Goal: Navigation & Orientation: Find specific page/section

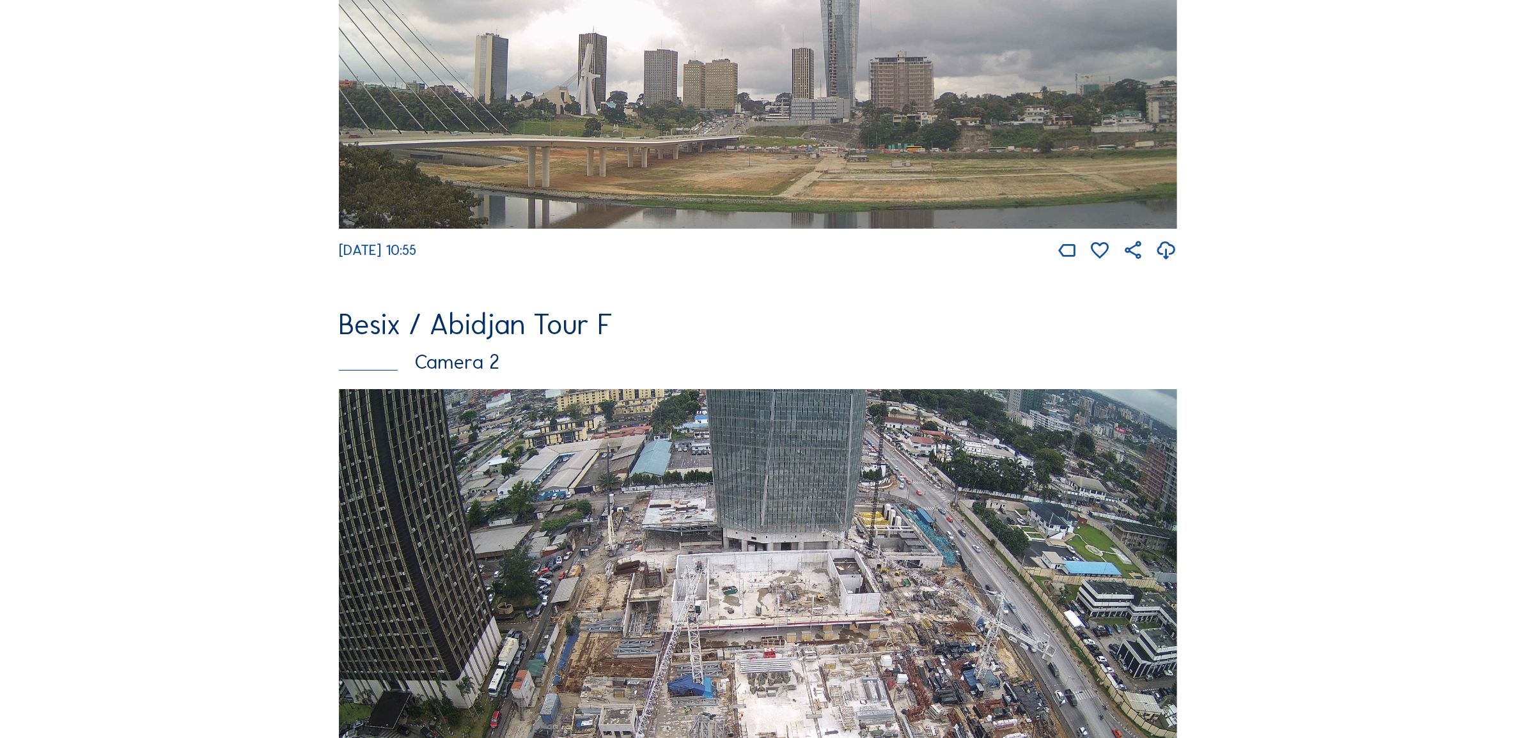
scroll to position [559, 0]
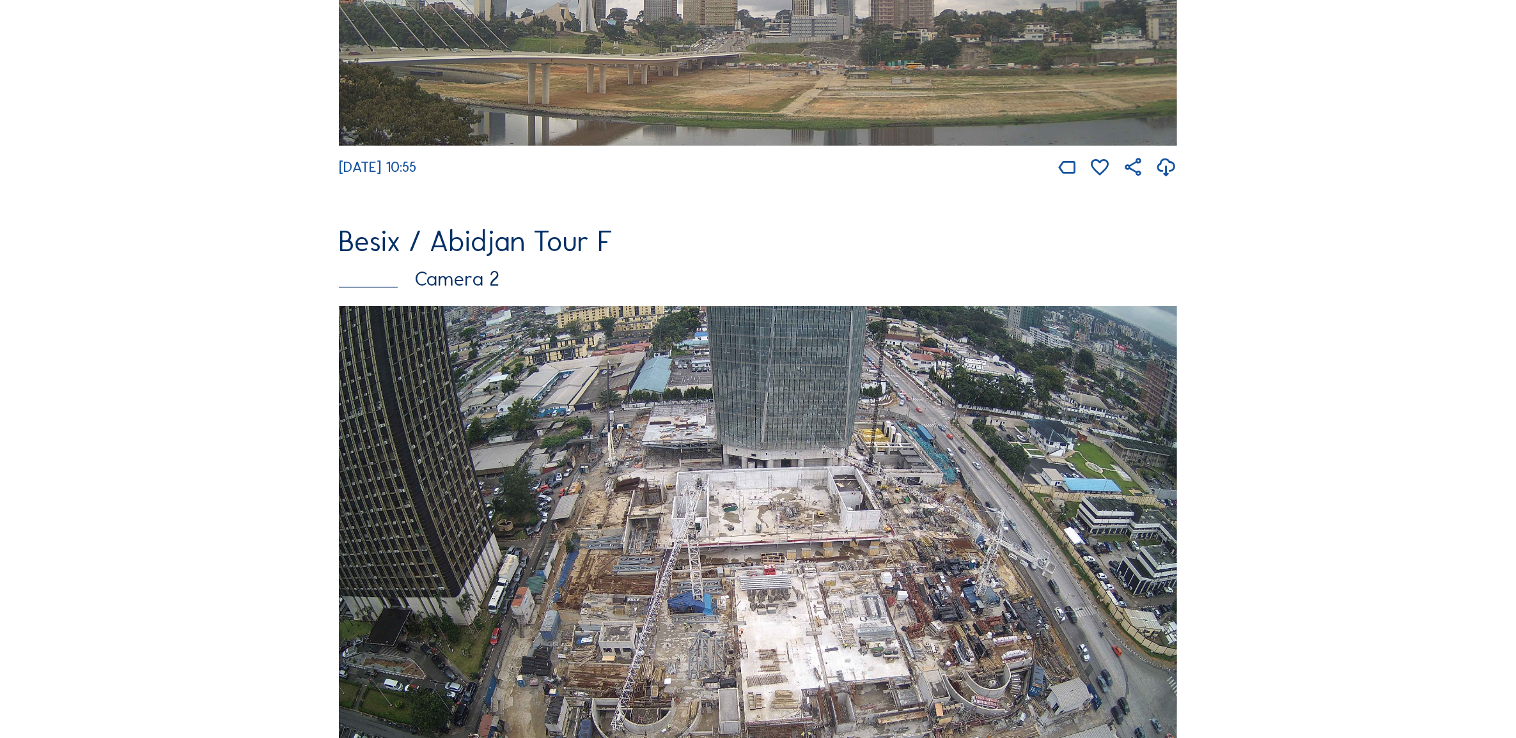
click at [745, 497] on img at bounding box center [758, 542] width 838 height 472
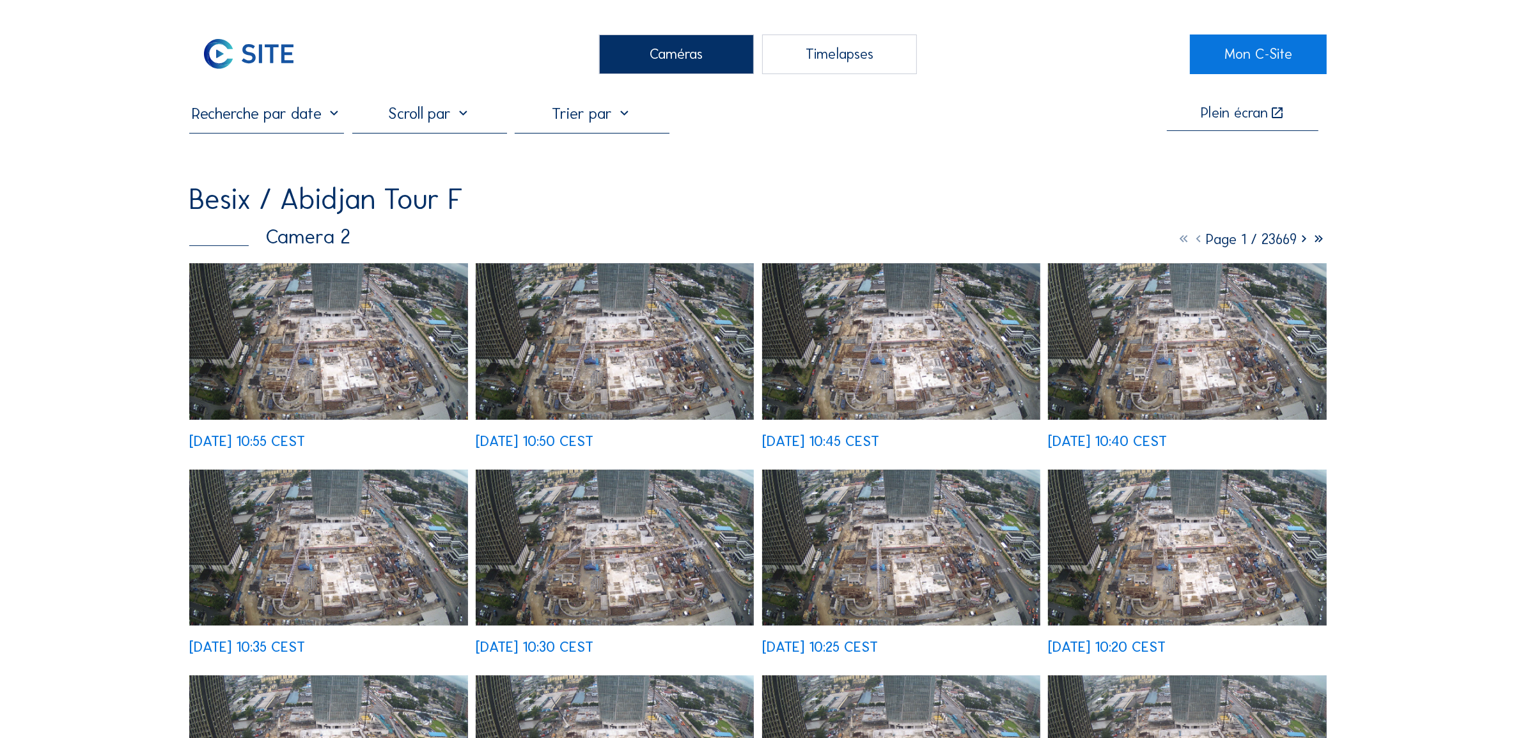
click at [343, 340] on img at bounding box center [328, 341] width 278 height 157
